Goal: Task Accomplishment & Management: Manage account settings

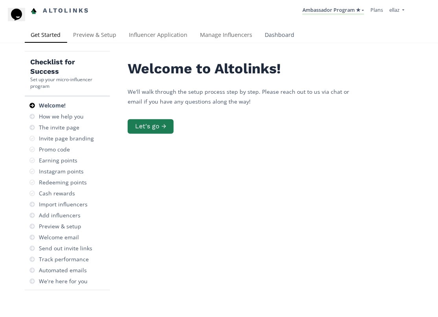
click at [279, 33] on link "Dashboard" at bounding box center [280, 36] width 42 height 16
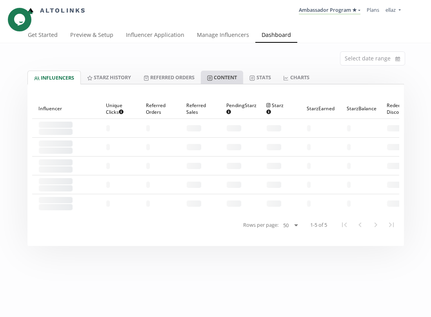
click at [231, 74] on link "Content" at bounding box center [222, 77] width 42 height 13
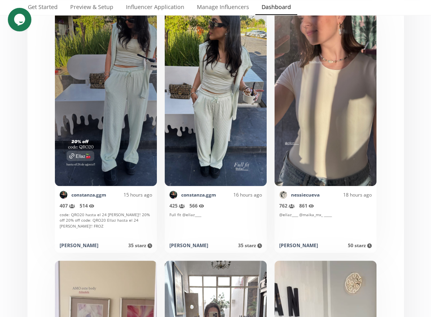
scroll to position [1275, 0]
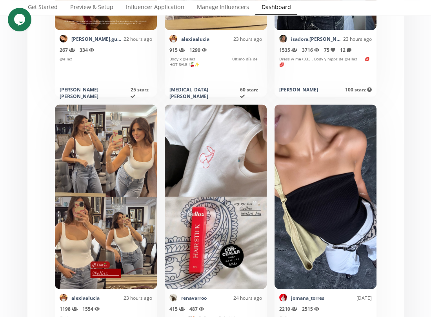
scroll to position [2013, 0]
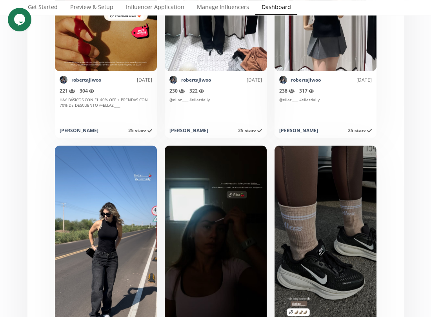
scroll to position [5209, 0]
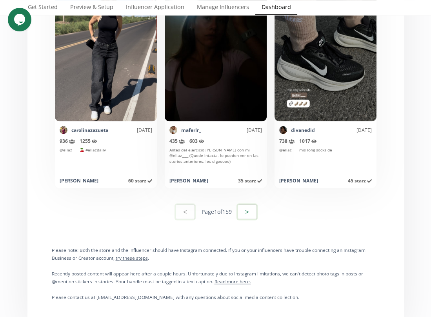
click at [243, 212] on button ">" at bounding box center [247, 211] width 21 height 17
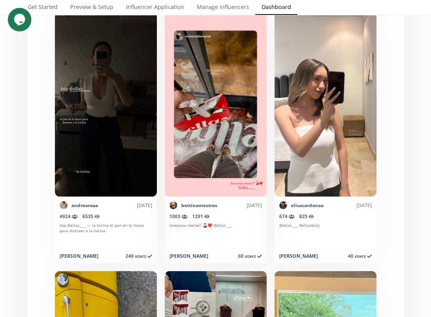
scroll to position [4094, 0]
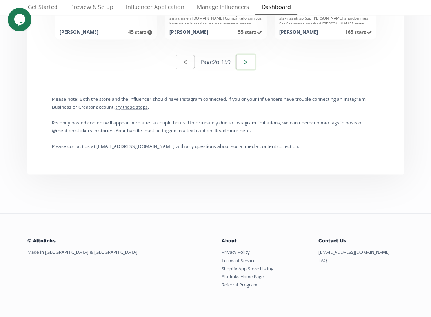
click at [249, 65] on button ">" at bounding box center [246, 61] width 21 height 17
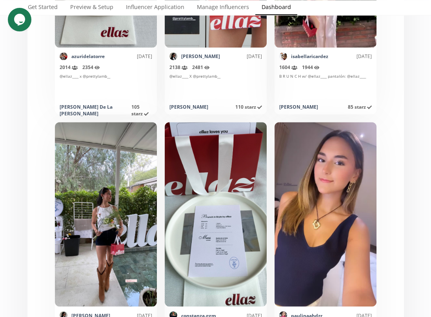
scroll to position [1738, 0]
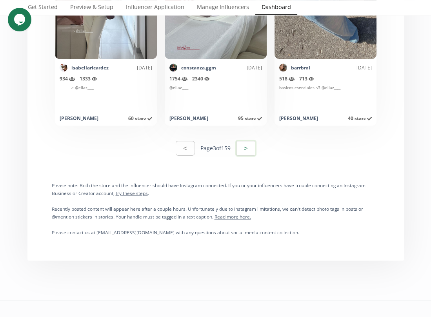
click at [249, 151] on button ">" at bounding box center [246, 148] width 21 height 17
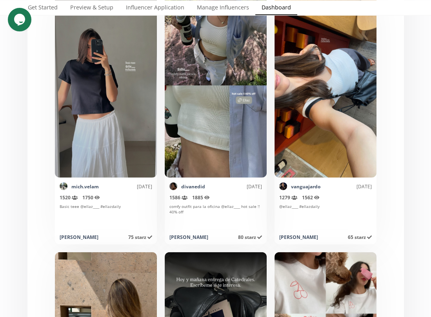
scroll to position [2182, 0]
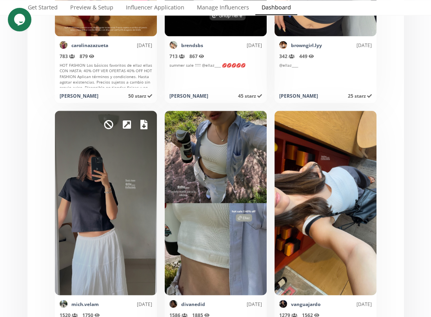
click at [147, 127] on div "Mark as invalid so that no points awarded." at bounding box center [106, 203] width 102 height 185
click at [147, 125] on icon at bounding box center [144, 124] width 7 height 9
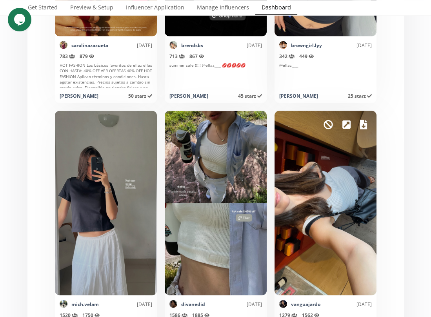
scroll to position [2254, 0]
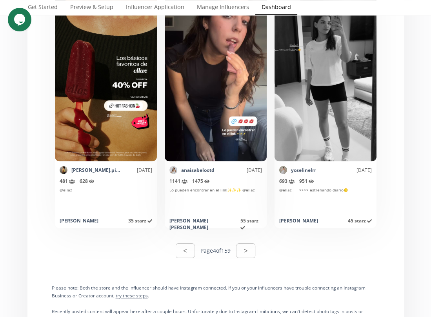
scroll to position [5338, 0]
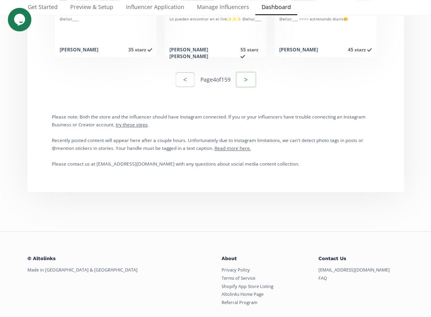
click at [251, 77] on button ">" at bounding box center [246, 79] width 21 height 17
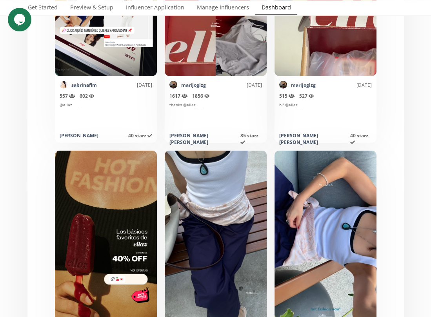
scroll to position [3005, 0]
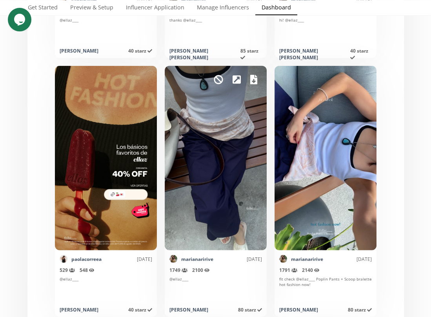
click at [254, 79] on icon at bounding box center [253, 79] width 7 height 9
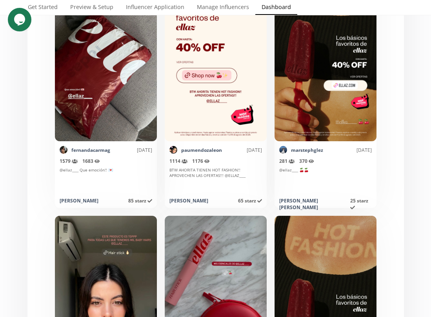
scroll to position [3958, 0]
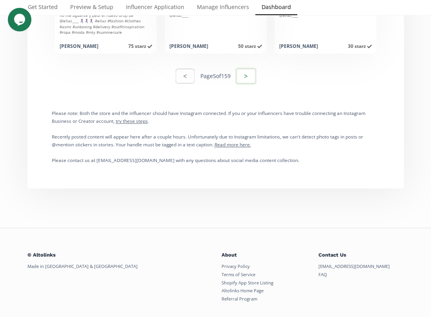
click at [252, 75] on button ">" at bounding box center [246, 76] width 21 height 17
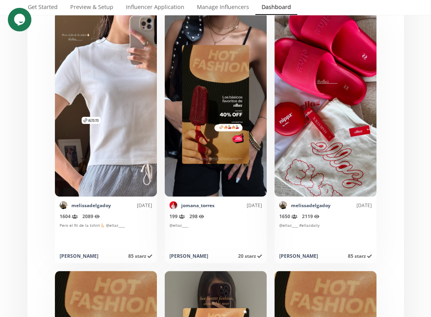
scroll to position [214, 0]
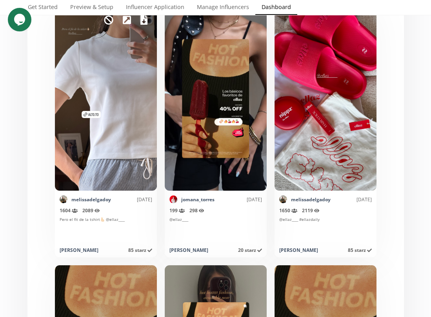
click at [142, 22] on icon at bounding box center [144, 19] width 7 height 9
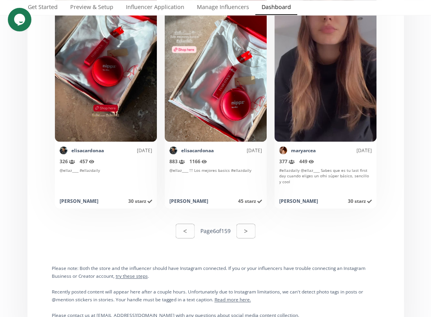
scroll to position [5195, 0]
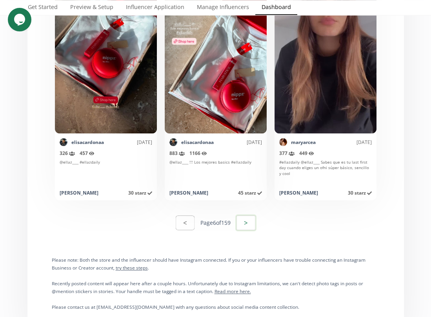
click at [247, 221] on button ">" at bounding box center [246, 222] width 21 height 17
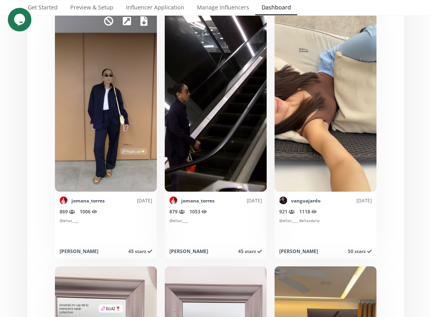
scroll to position [2536, 0]
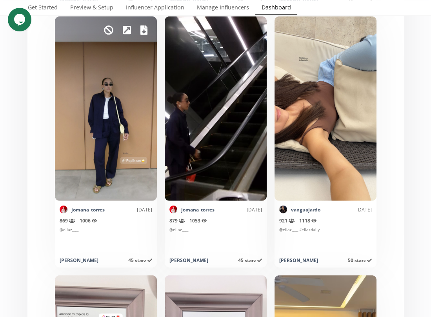
click at [141, 29] on icon at bounding box center [144, 30] width 7 height 9
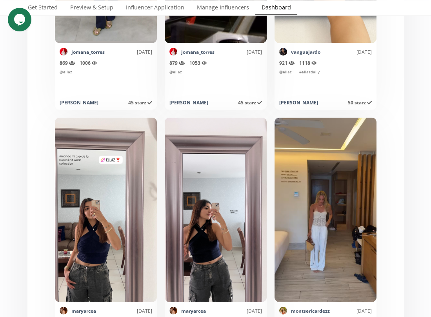
scroll to position [2700, 0]
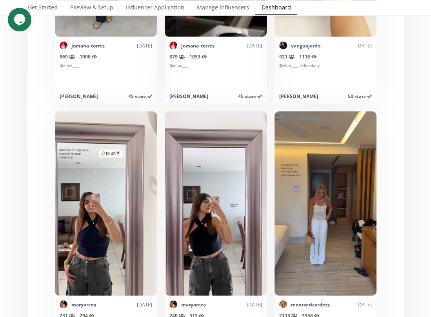
click at [409, 141] on div "Organic content from influencers tagging your brand on Instagram. < Page 7 of 1…" at bounding box center [216, 107] width 389 height 5446
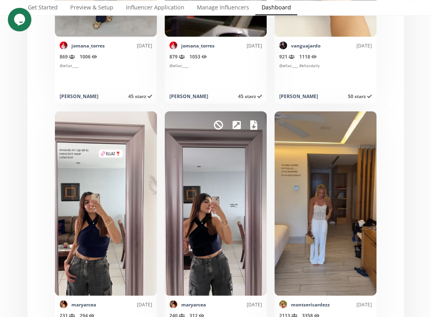
click at [254, 126] on icon at bounding box center [253, 125] width 7 height 9
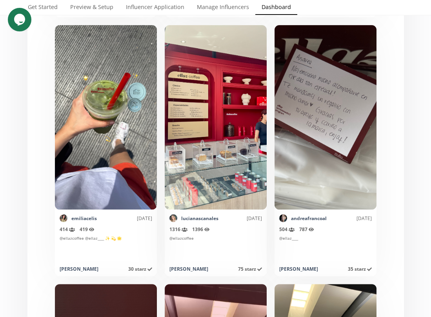
scroll to position [4415, 0]
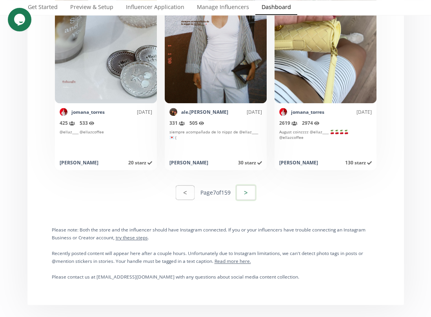
click at [250, 189] on button ">" at bounding box center [246, 192] width 21 height 17
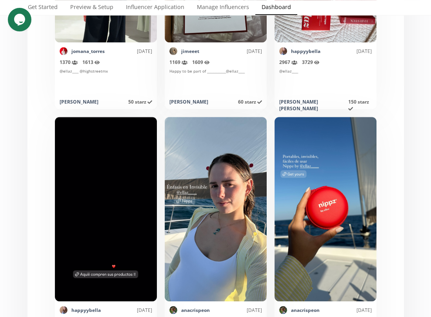
scroll to position [4814, 0]
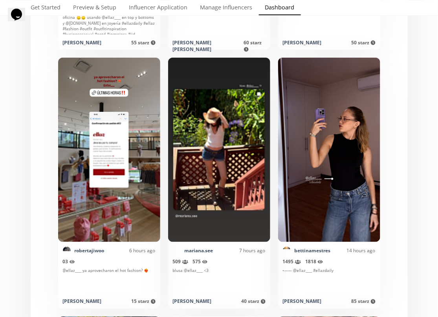
scroll to position [876, 0]
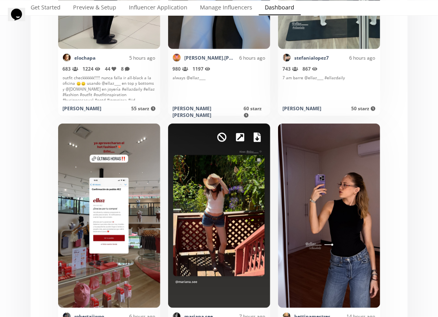
click at [255, 136] on icon at bounding box center [257, 137] width 7 height 9
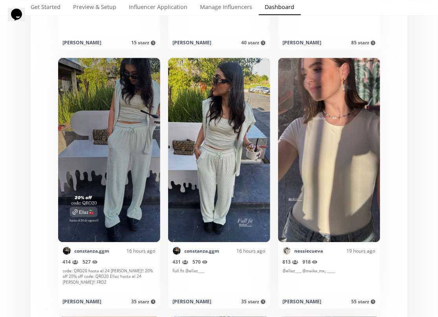
scroll to position [1358, 0]
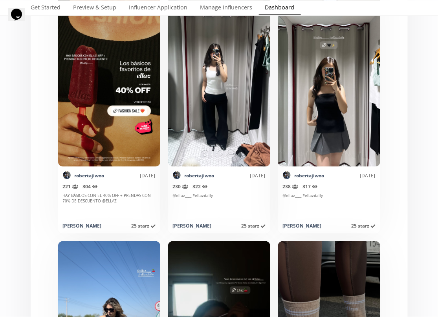
scroll to position [5142, 0]
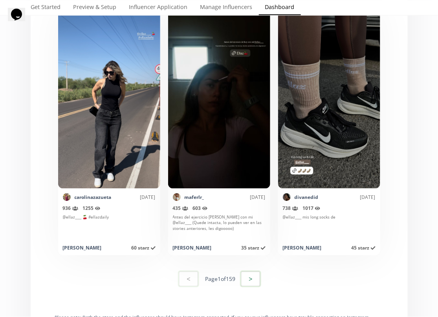
click at [250, 281] on button ">" at bounding box center [250, 279] width 21 height 17
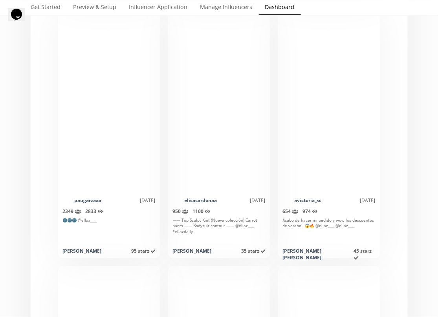
scroll to position [1149, 0]
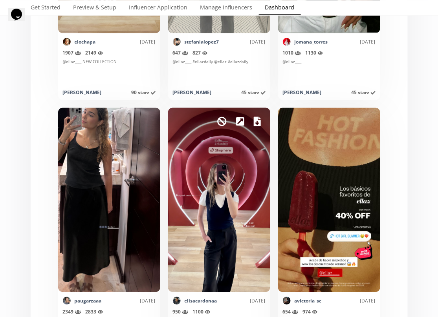
click at [256, 121] on icon at bounding box center [257, 121] width 7 height 9
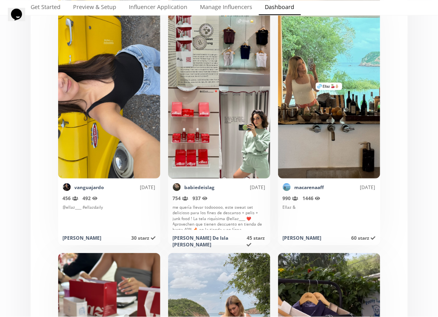
scroll to position [4584, 0]
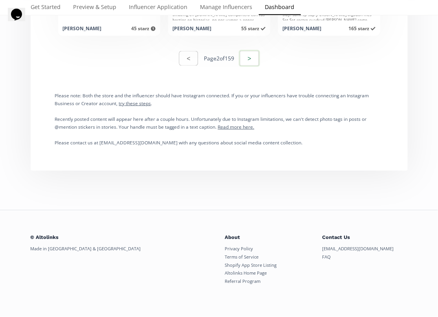
click at [249, 59] on button ">" at bounding box center [249, 58] width 21 height 17
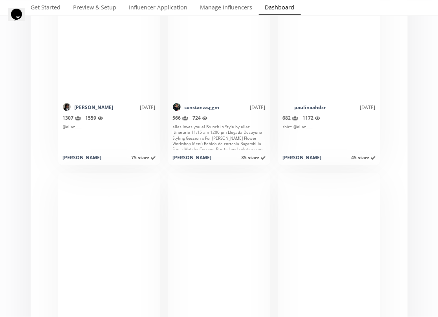
scroll to position [1906, 0]
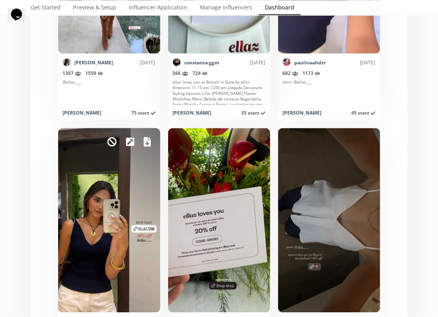
click at [144, 142] on icon at bounding box center [147, 141] width 7 height 9
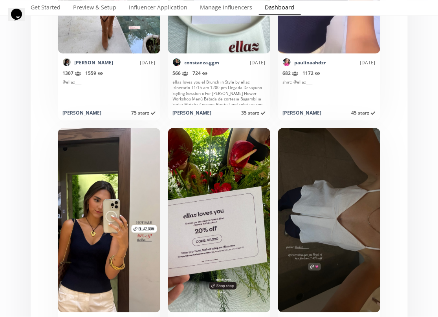
scroll to position [1737, 0]
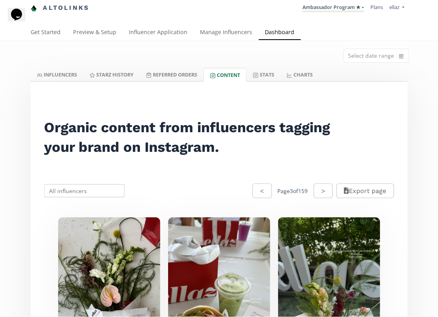
scroll to position [0, 0]
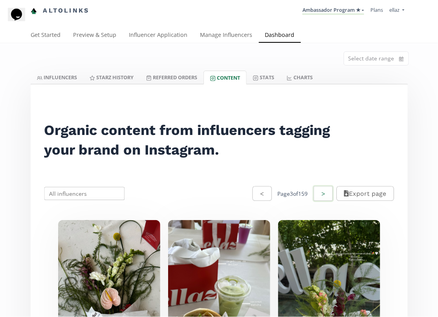
click at [315, 192] on button ">" at bounding box center [323, 193] width 21 height 17
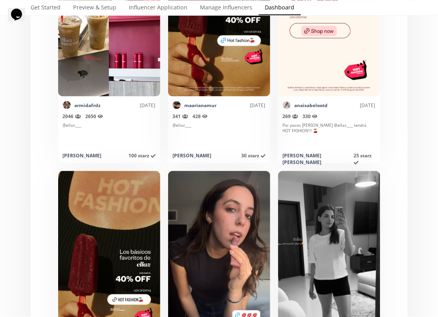
scroll to position [5134, 0]
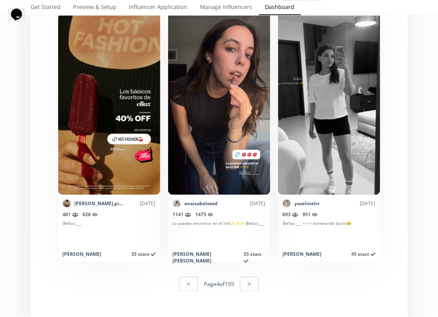
click at [247, 274] on div "< Page 4 of 159 >" at bounding box center [218, 284] width 367 height 27
click at [249, 282] on button ">" at bounding box center [249, 284] width 21 height 17
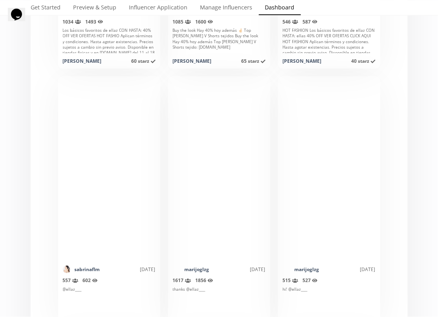
scroll to position [2909, 0]
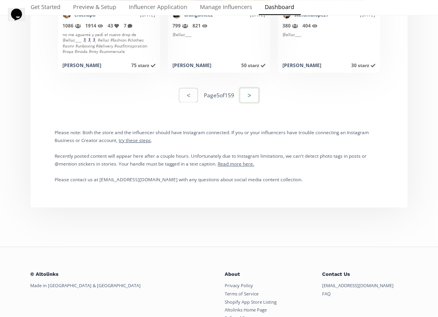
click at [245, 93] on button ">" at bounding box center [249, 95] width 21 height 17
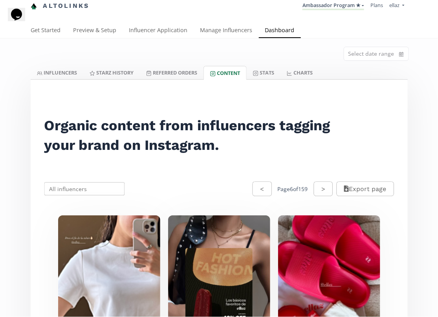
scroll to position [0, 0]
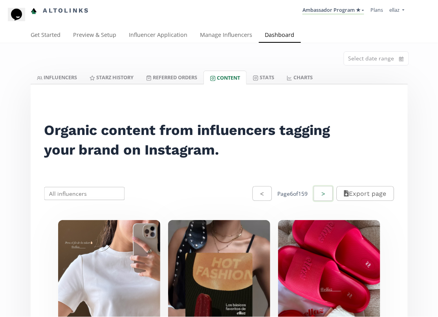
click at [314, 192] on button ">" at bounding box center [323, 193] width 21 height 17
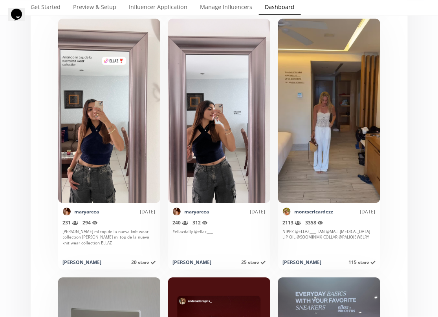
scroll to position [2795, 0]
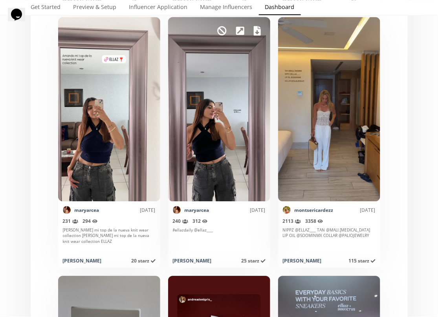
click at [256, 27] on icon at bounding box center [257, 30] width 7 height 9
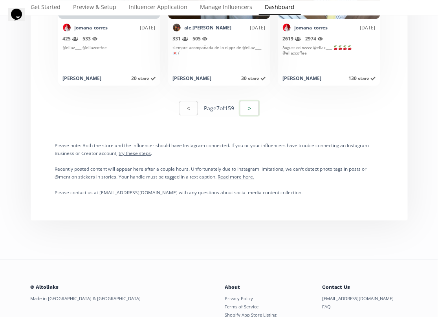
click at [247, 106] on button ">" at bounding box center [249, 108] width 21 height 17
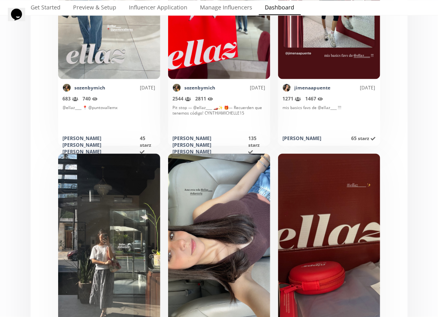
scroll to position [324, 0]
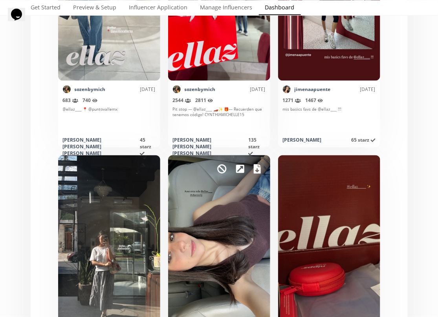
click at [254, 168] on icon at bounding box center [257, 169] width 7 height 9
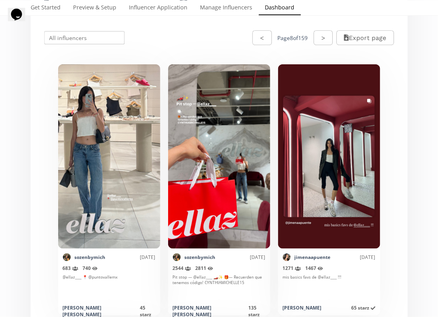
scroll to position [99, 0]
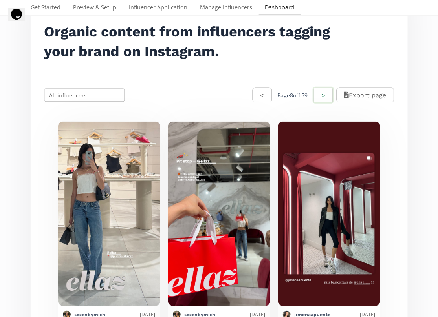
click at [314, 94] on button ">" at bounding box center [323, 95] width 21 height 17
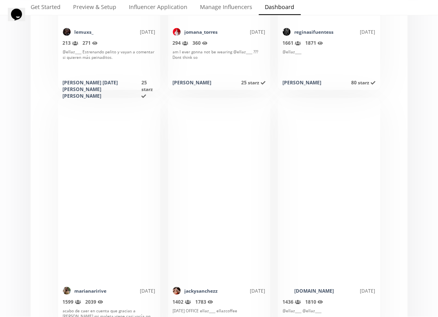
scroll to position [3797, 0]
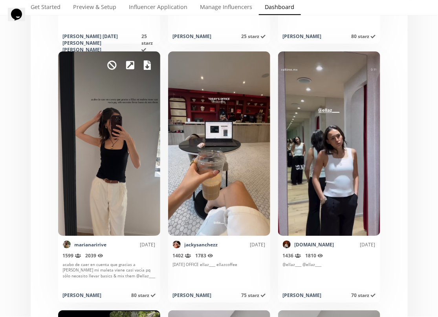
click at [146, 69] on icon at bounding box center [147, 64] width 7 height 9
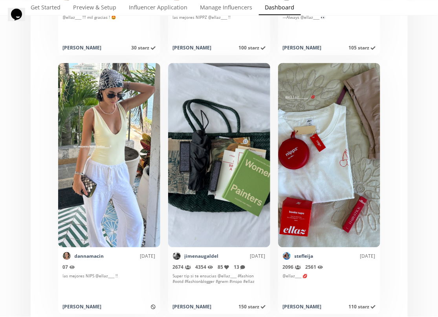
scroll to position [5253, 0]
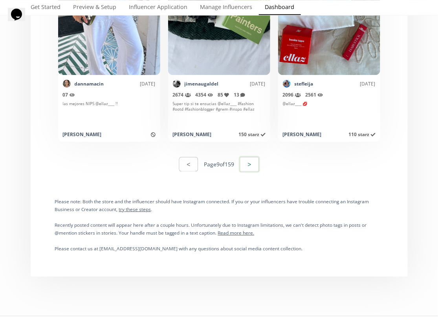
click at [256, 166] on button ">" at bounding box center [249, 164] width 21 height 17
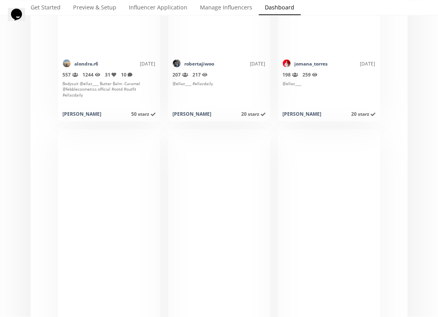
scroll to position [4081, 0]
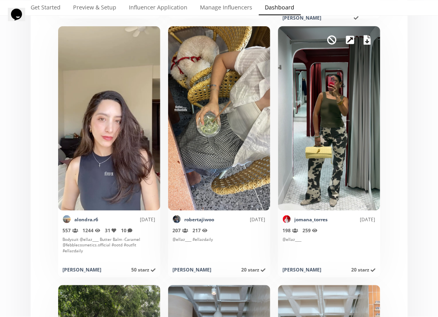
click at [364, 43] on icon at bounding box center [367, 39] width 7 height 9
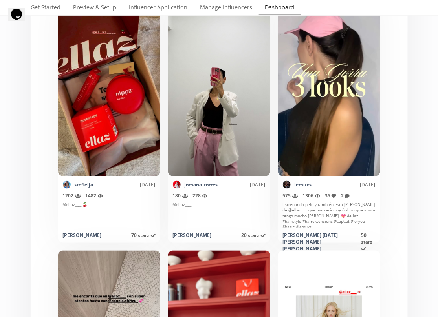
scroll to position [46, 0]
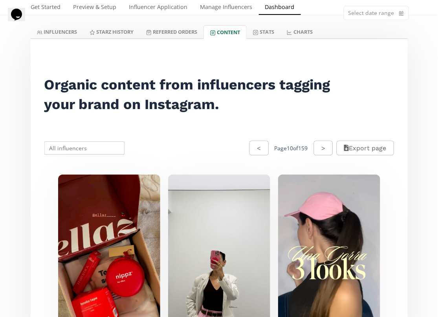
click at [314, 144] on button ">" at bounding box center [323, 148] width 19 height 15
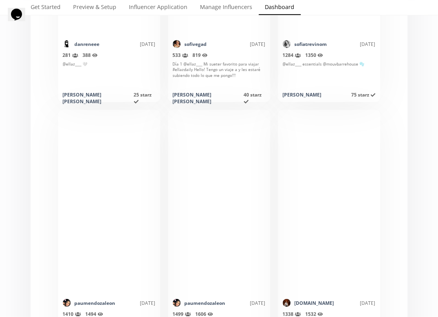
scroll to position [1444, 0]
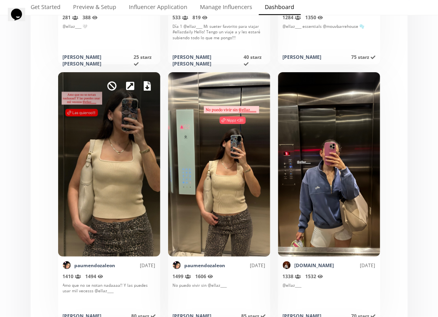
click at [144, 85] on icon at bounding box center [147, 85] width 7 height 9
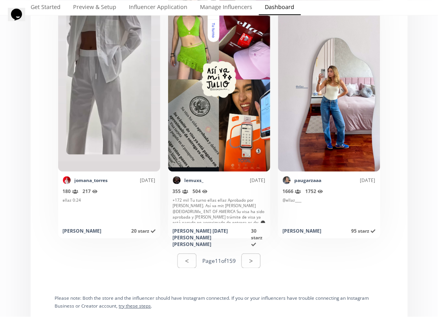
scroll to position [5159, 0]
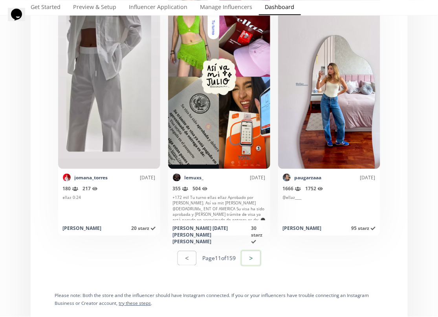
drag, startPoint x: 254, startPoint y: 249, endPoint x: 252, endPoint y: 254, distance: 5.2
click at [254, 250] on div "< Page 11 of 159 >" at bounding box center [218, 258] width 83 height 17
click at [252, 254] on button ">" at bounding box center [250, 258] width 19 height 15
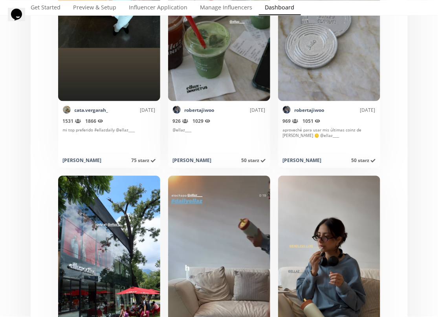
scroll to position [4325, 0]
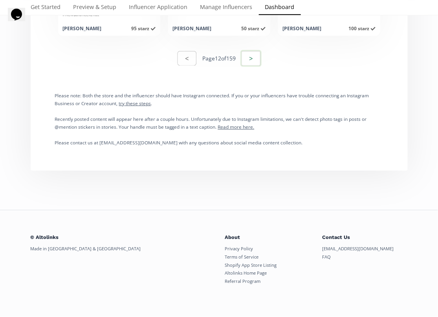
click at [252, 61] on button ">" at bounding box center [250, 58] width 21 height 17
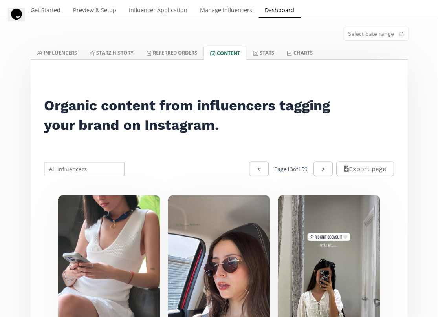
scroll to position [22, 0]
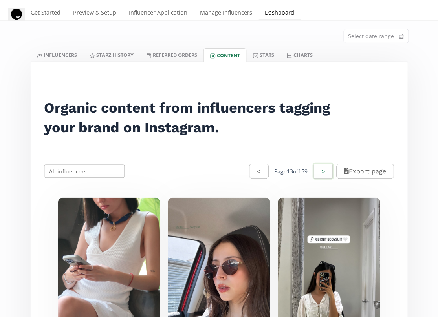
click at [316, 167] on button ">" at bounding box center [323, 171] width 21 height 17
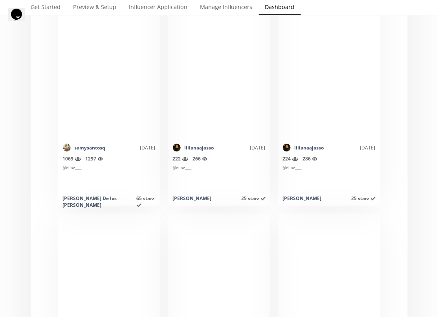
scroll to position [3702, 0]
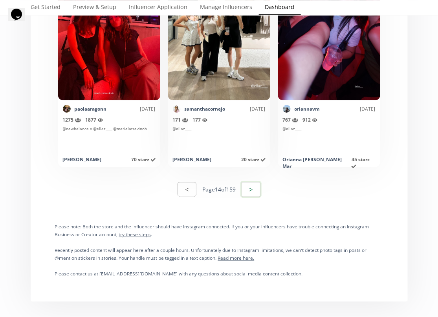
click at [252, 186] on button ">" at bounding box center [250, 189] width 21 height 17
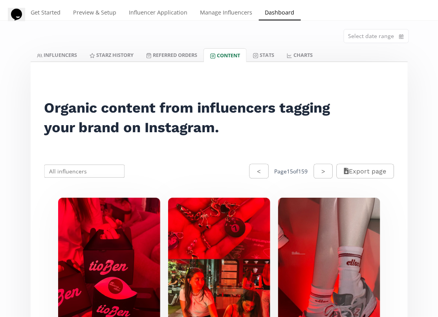
scroll to position [0, 0]
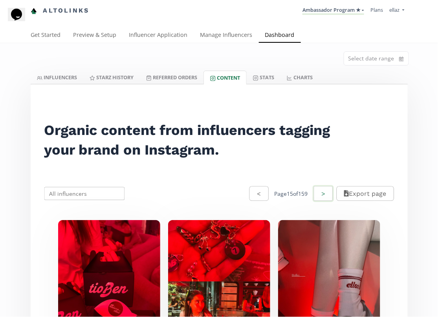
click at [319, 191] on button ">" at bounding box center [323, 193] width 21 height 17
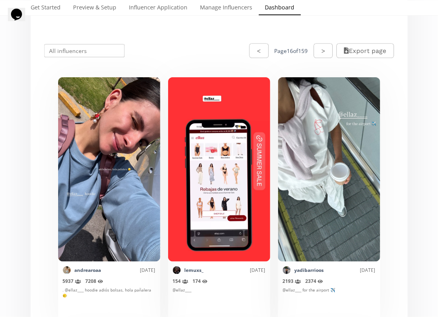
scroll to position [276, 0]
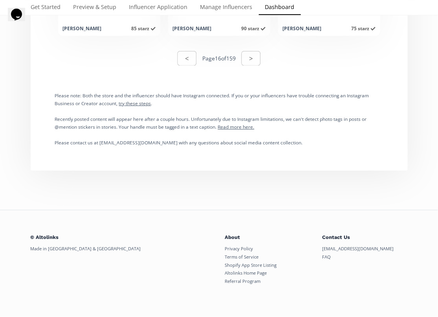
click at [262, 62] on div "< Page 16 of 159 >" at bounding box center [218, 58] width 367 height 27
click at [254, 58] on button ">" at bounding box center [250, 58] width 19 height 15
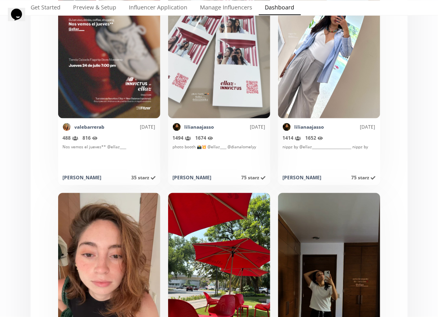
scroll to position [114, 0]
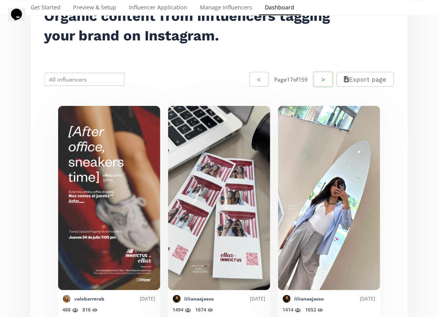
click at [320, 77] on button ">" at bounding box center [323, 79] width 21 height 17
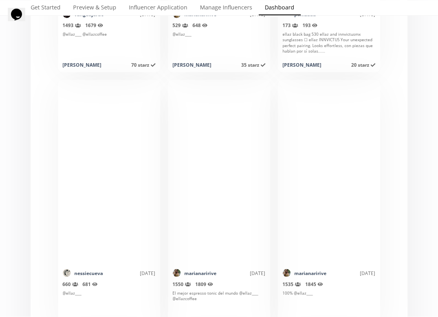
scroll to position [5085, 0]
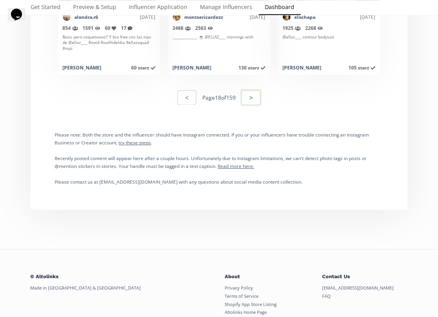
click at [249, 97] on button ">" at bounding box center [250, 97] width 21 height 17
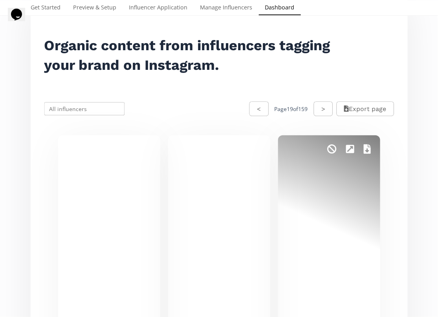
scroll to position [108, 0]
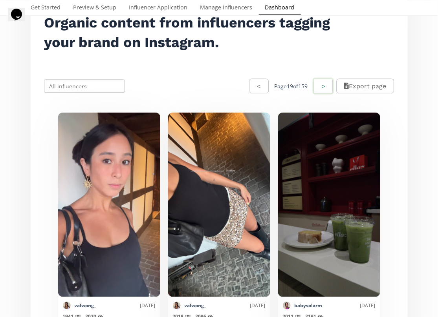
click at [313, 86] on button ">" at bounding box center [323, 86] width 21 height 17
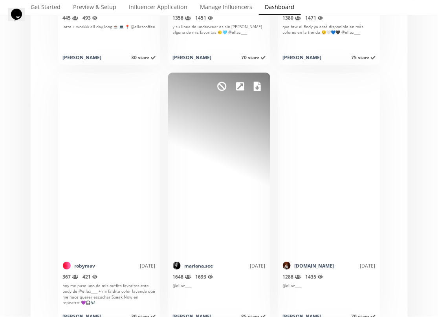
scroll to position [2225, 0]
